Goal: Task Accomplishment & Management: Manage account settings

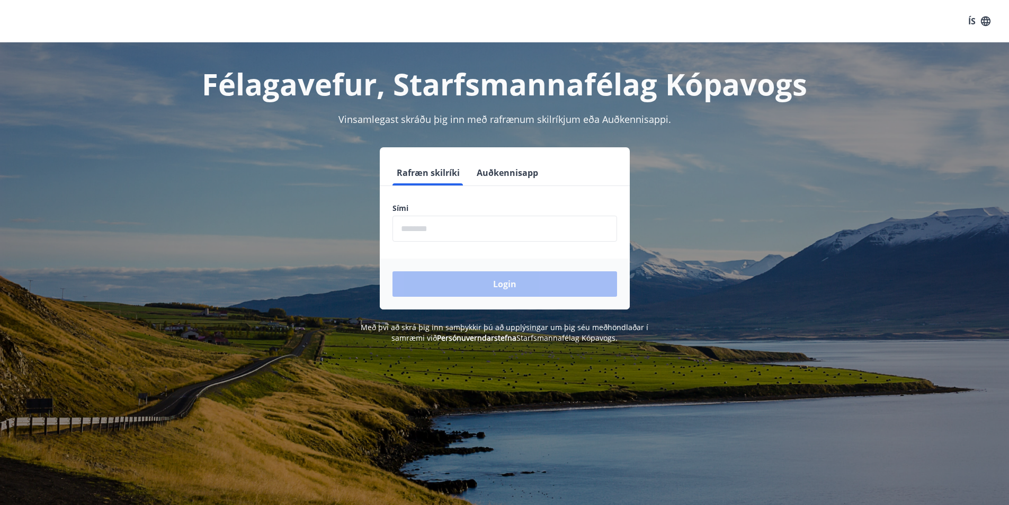
click at [454, 231] on input "phone" at bounding box center [505, 229] width 225 height 26
type input "********"
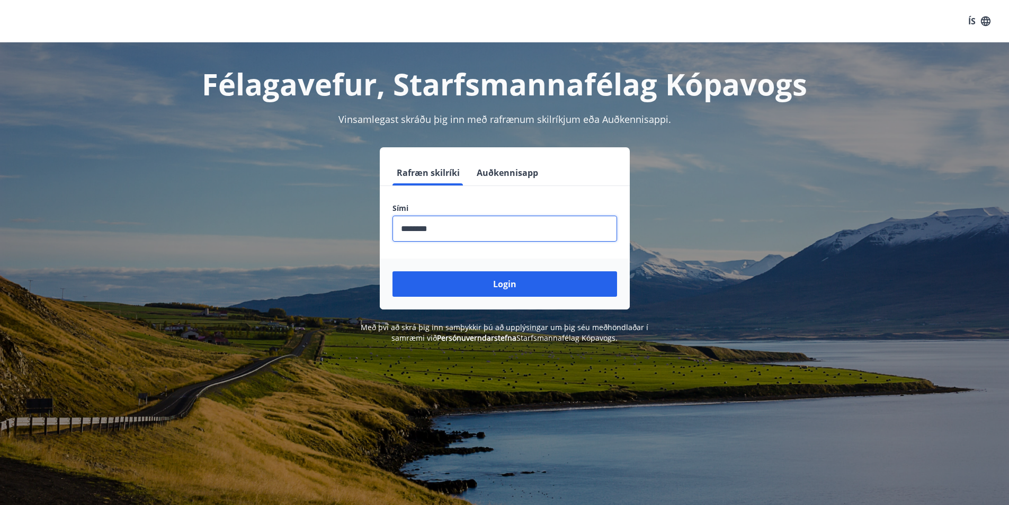
click at [471, 283] on button "Login" at bounding box center [505, 283] width 225 height 25
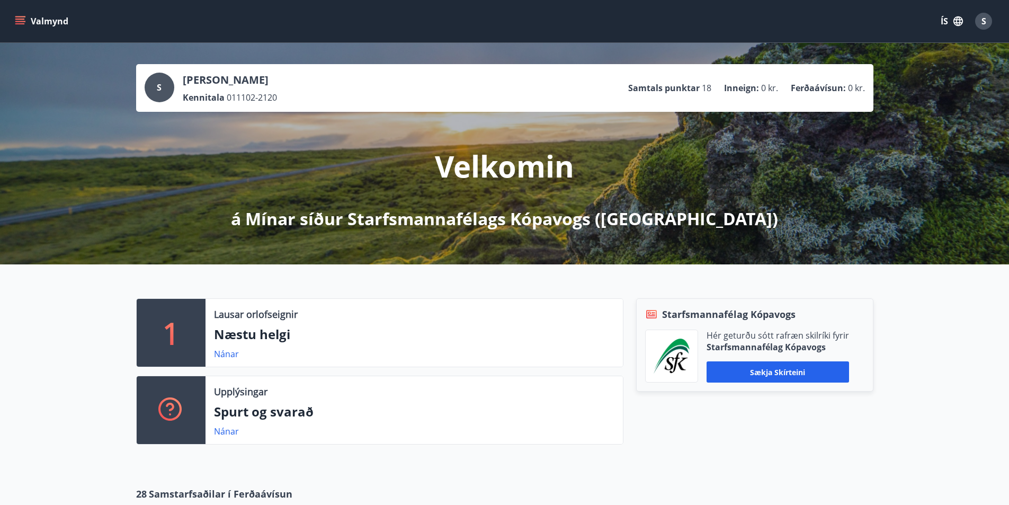
click at [22, 19] on icon "menu" at bounding box center [20, 19] width 10 height 1
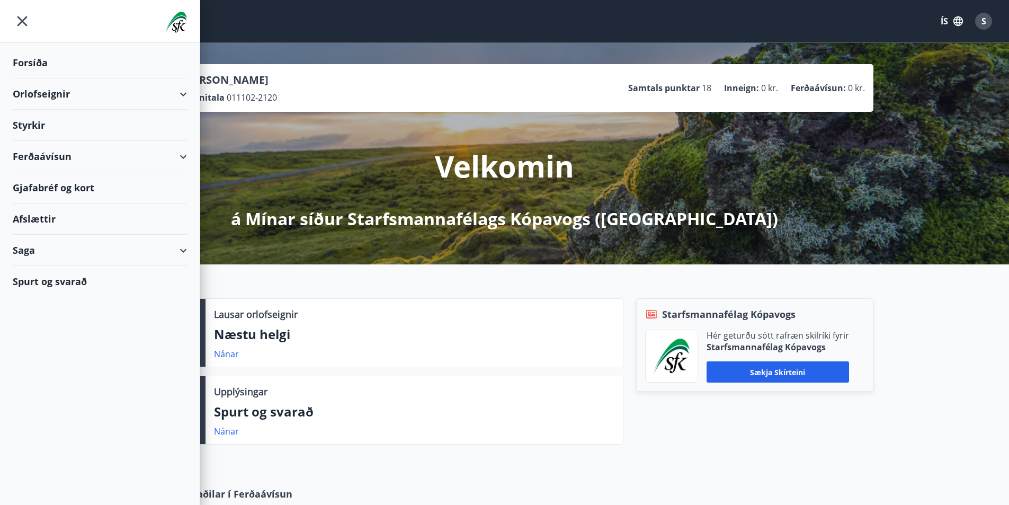
click at [57, 189] on div "Gjafabréf og kort" at bounding box center [100, 187] width 174 height 31
click at [63, 185] on div "Gjafabréf og kort" at bounding box center [100, 187] width 174 height 31
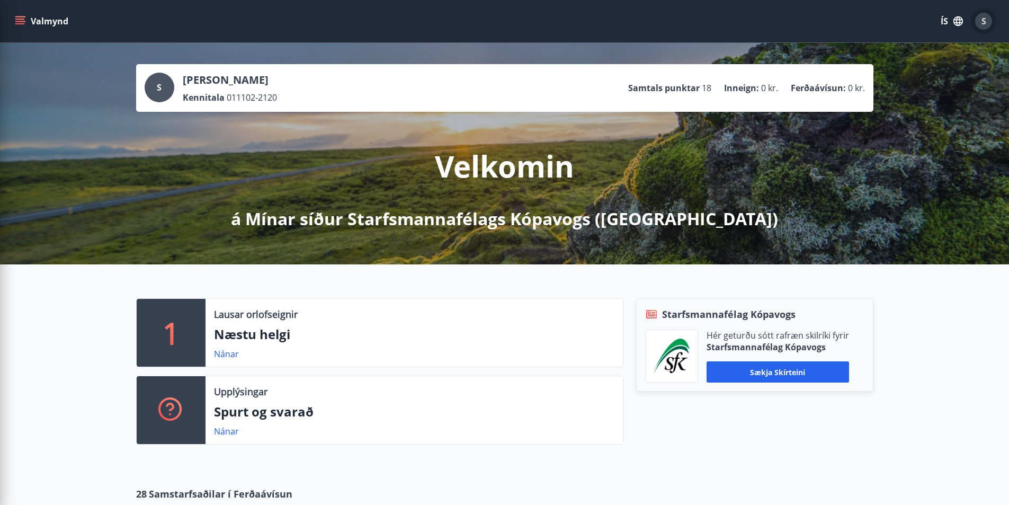
click at [987, 21] on div "S" at bounding box center [983, 21] width 17 height 17
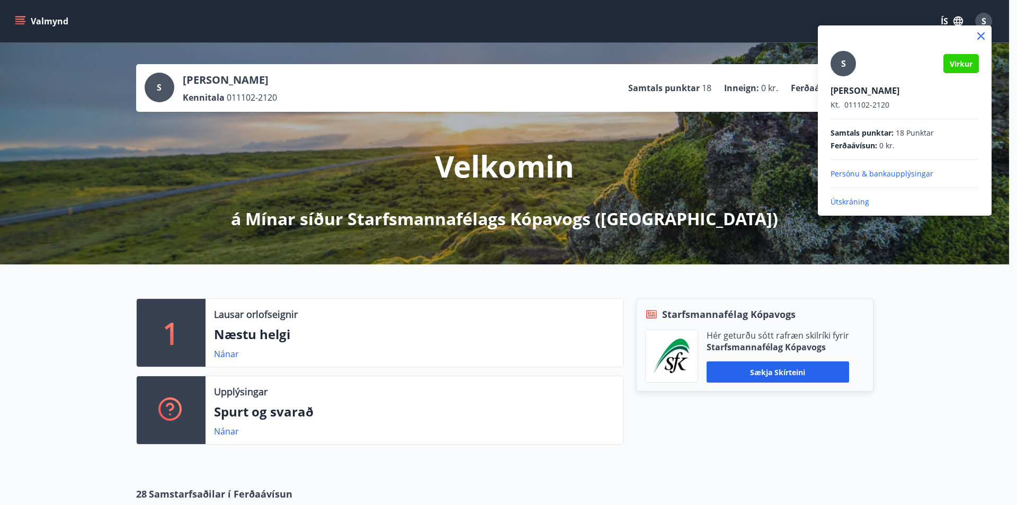
click at [858, 199] on p "Útskráning" at bounding box center [905, 202] width 148 height 11
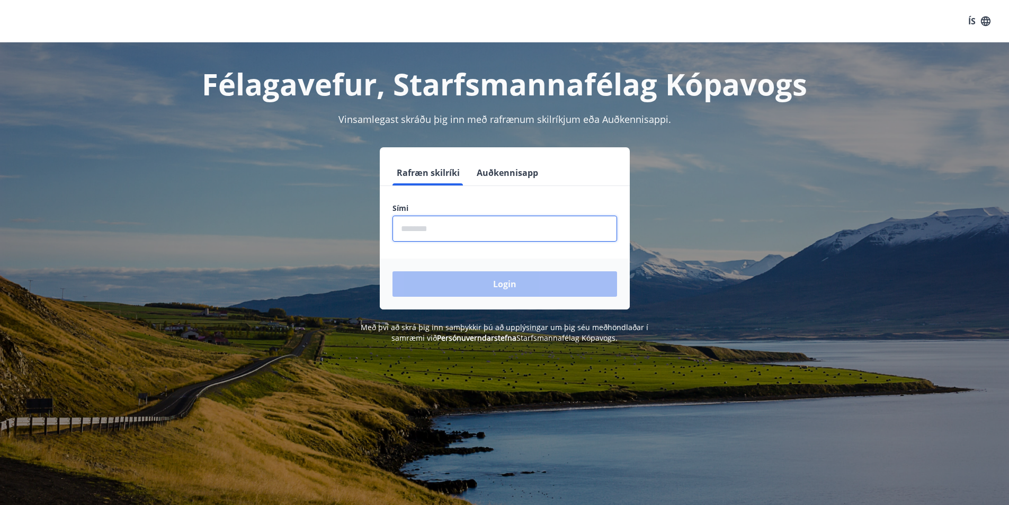
click at [424, 223] on input "phone" at bounding box center [505, 229] width 225 height 26
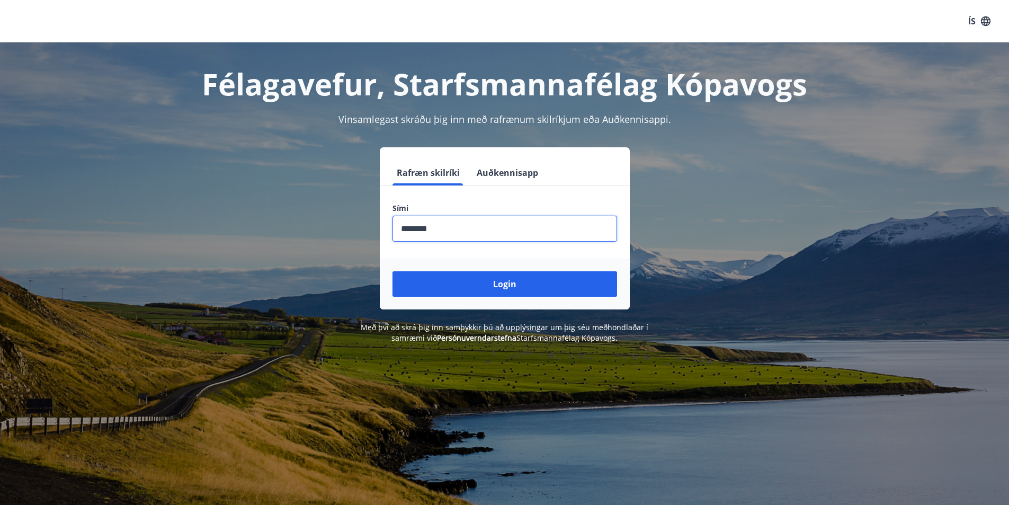
type input "********"
click at [393, 271] on button "Login" at bounding box center [505, 283] width 225 height 25
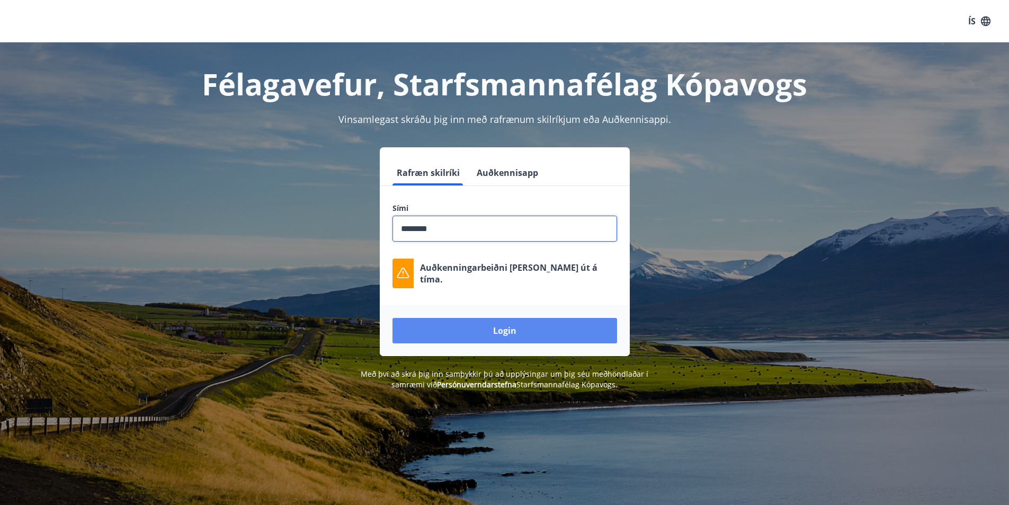
click at [514, 325] on button "Login" at bounding box center [505, 330] width 225 height 25
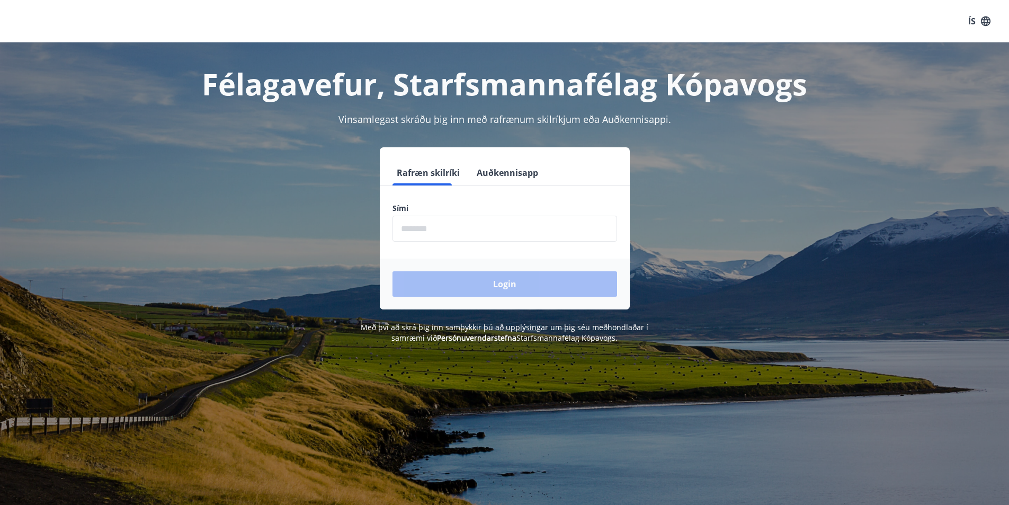
click at [435, 220] on input "phone" at bounding box center [505, 229] width 225 height 26
type input "********"
click at [449, 278] on button "Login" at bounding box center [505, 283] width 225 height 25
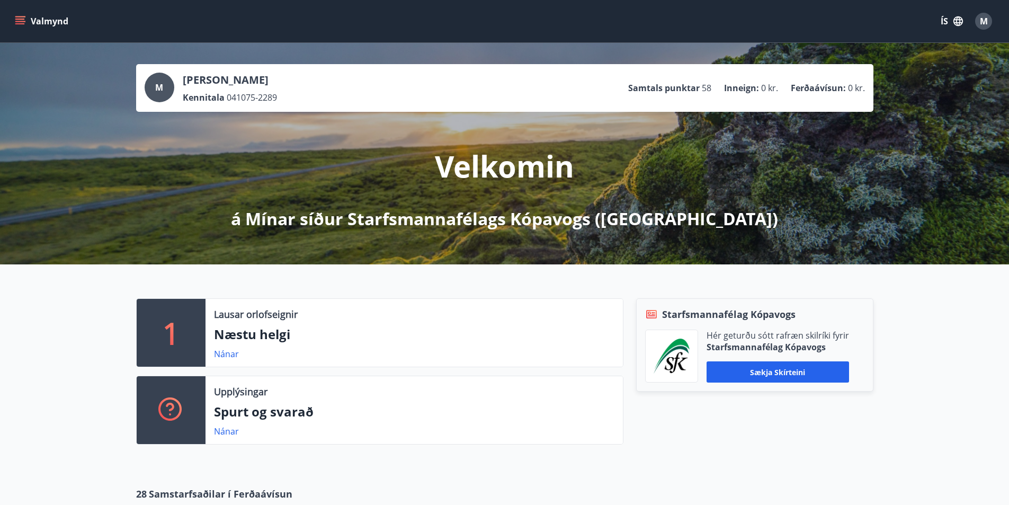
click at [21, 22] on icon "menu" at bounding box center [21, 21] width 12 height 1
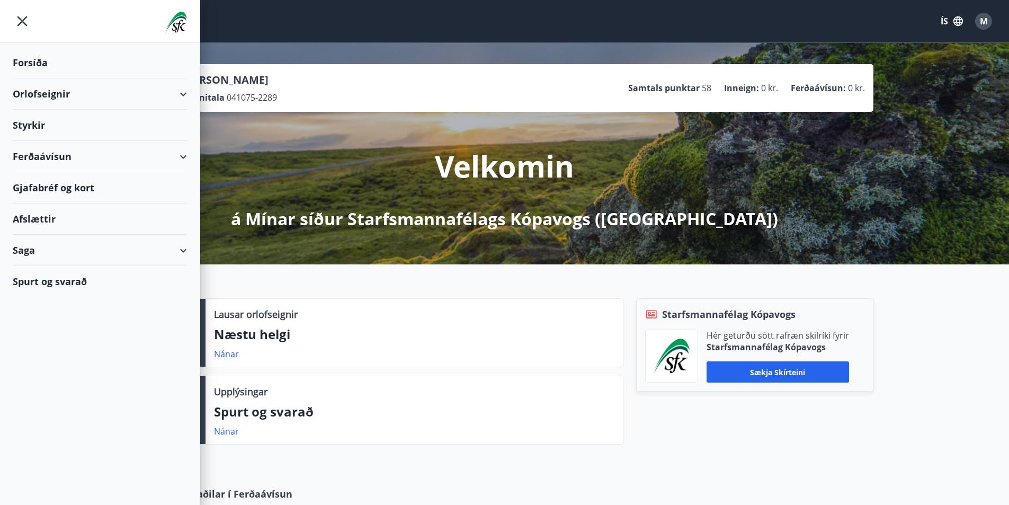
click at [56, 188] on div "Gjafabréf og kort" at bounding box center [100, 187] width 174 height 31
click at [50, 189] on div "Gjafabréf og kort" at bounding box center [100, 187] width 174 height 31
click at [986, 20] on span "M" at bounding box center [984, 21] width 8 height 12
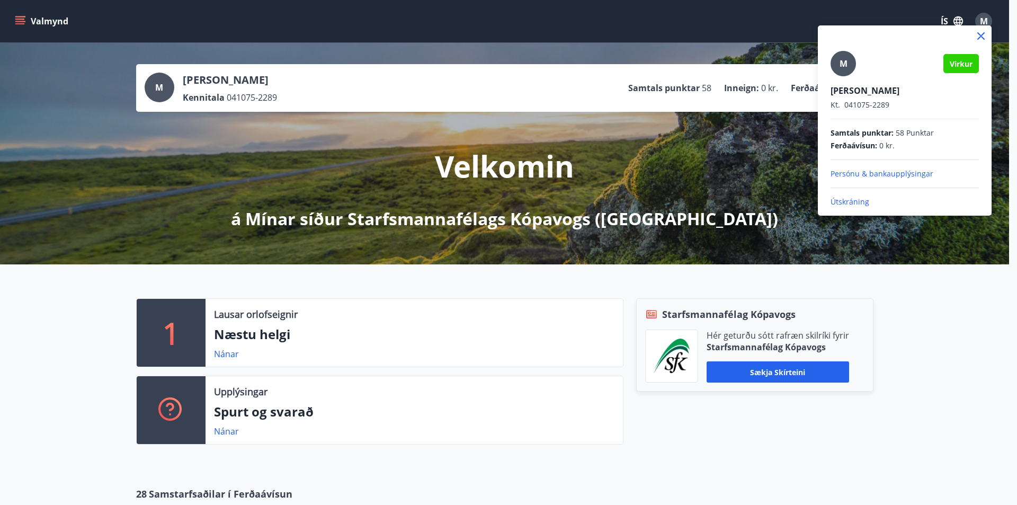
click at [854, 201] on p "Útskráning" at bounding box center [905, 202] width 148 height 11
